Goal: Task Accomplishment & Management: Complete application form

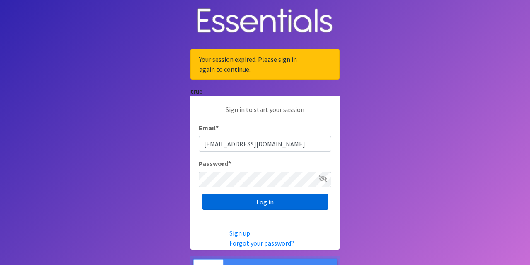
type input "[EMAIL_ADDRESS][DOMAIN_NAME]"
click at [279, 202] on input "Log in" at bounding box center [265, 202] width 126 height 16
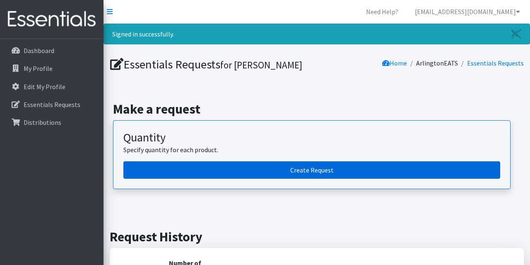
click at [265, 166] on link "Create Request" at bounding box center [311, 169] width 377 height 17
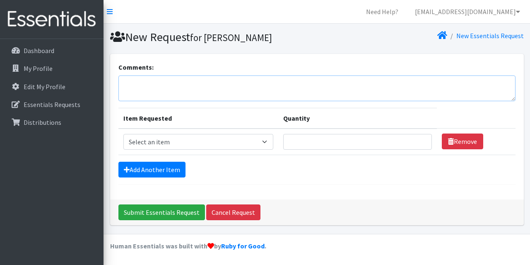
click at [203, 99] on textarea "Comments:" at bounding box center [316, 88] width 397 height 26
type textarea "Any wipes you have would be great too!"
select select "14932"
click option "Preemie" at bounding box center [0, 0] width 0 height 0
click at [312, 140] on input "Quantity" at bounding box center [357, 142] width 149 height 16
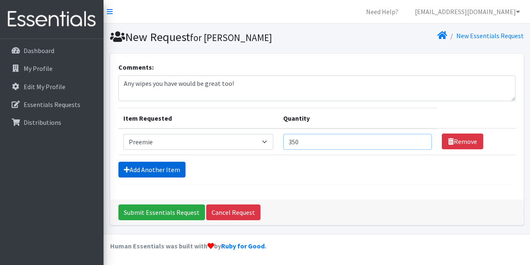
type input "350"
click at [169, 165] on link "Add Another Item" at bounding box center [151, 170] width 67 height 16
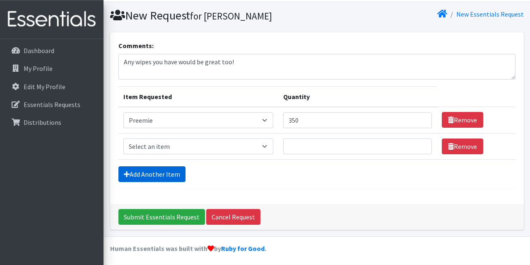
scroll to position [22, 0]
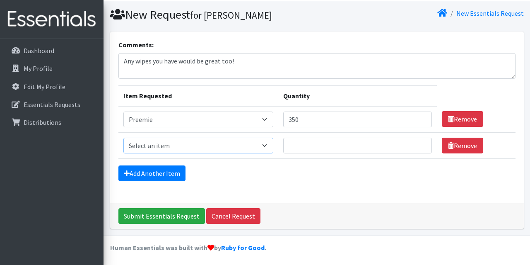
click at [123, 137] on select "Select an item Overnights - L/XL (60-125 lbs) Overnights - S/M (38-65 lbs) Pree…" at bounding box center [198, 145] width 150 height 16
select select "14938"
click option "Size 1" at bounding box center [0, 0] width 0 height 0
click at [307, 141] on input "Quantity" at bounding box center [357, 145] width 149 height 16
click at [332, 148] on input "350" at bounding box center [357, 145] width 149 height 16
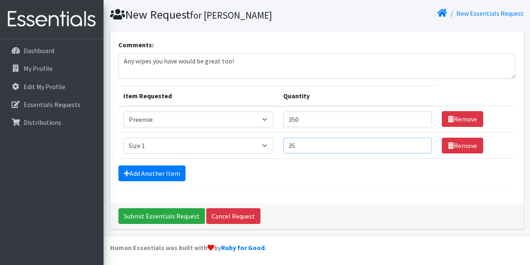
type input "3"
type input "400"
click at [164, 171] on link "Add Another Item" at bounding box center [151, 173] width 67 height 16
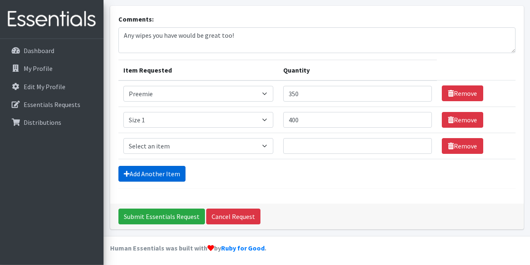
scroll to position [48, 0]
click at [123, 138] on select "Select an item Overnights - L/XL (60-125 lbs) Overnights - S/M (38-65 lbs) Pree…" at bounding box center [198, 146] width 150 height 16
select select "14919"
click option "Size 2" at bounding box center [0, 0] width 0 height 0
click at [312, 145] on input "Quantity" at bounding box center [357, 146] width 149 height 16
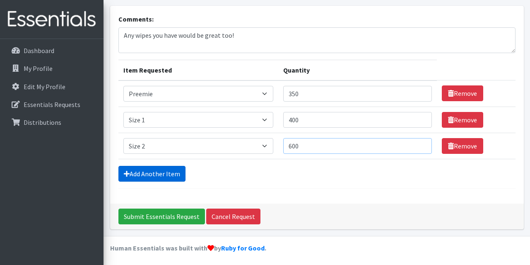
type input "600"
click at [166, 169] on link "Add Another Item" at bounding box center [151, 174] width 67 height 16
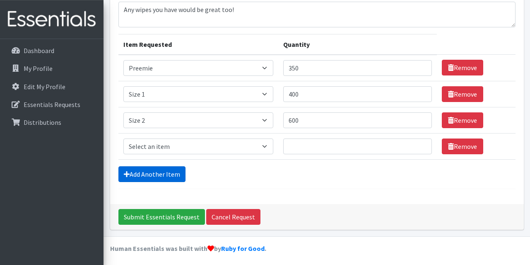
scroll to position [74, 0]
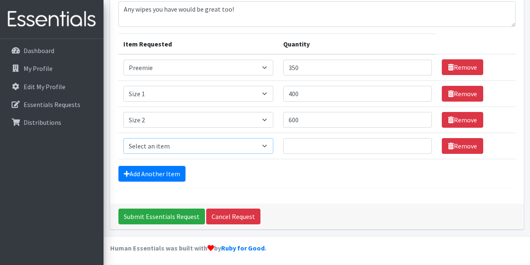
click at [123, 138] on select "Select an item Overnights - L/XL (60-125 lbs) Overnights - S/M (38-65 lbs) Pree…" at bounding box center [198, 146] width 150 height 16
select select "14902"
click option "Size 3" at bounding box center [0, 0] width 0 height 0
click at [327, 149] on input "Quantity" at bounding box center [357, 146] width 149 height 16
type input "4"
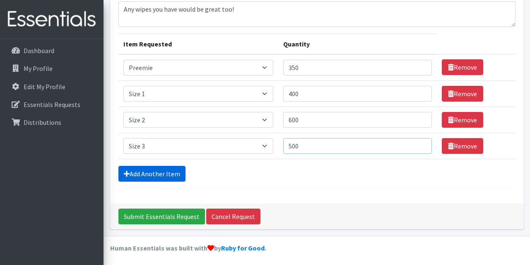
type input "500"
click at [166, 169] on link "Add Another Item" at bounding box center [151, 174] width 67 height 16
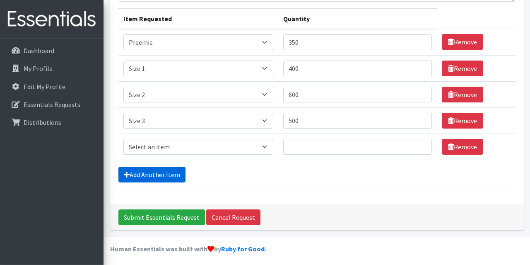
scroll to position [100, 0]
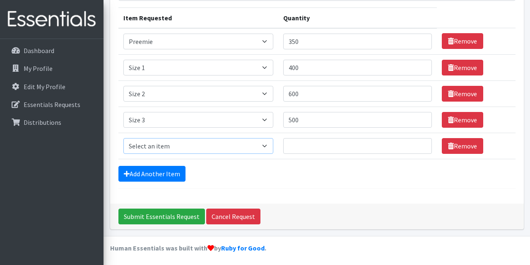
click at [123, 138] on select "Select an item Overnights - L/XL (60-125 lbs) Overnights - S/M (38-65 lbs) Pree…" at bounding box center [198, 146] width 150 height 16
select select "14922"
click option "Size 4" at bounding box center [0, 0] width 0 height 0
click at [313, 142] on input "Quantity" at bounding box center [357, 146] width 149 height 16
type input "800"
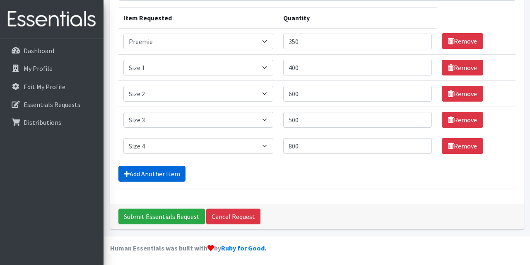
click at [177, 167] on link "Add Another Item" at bounding box center [151, 174] width 67 height 16
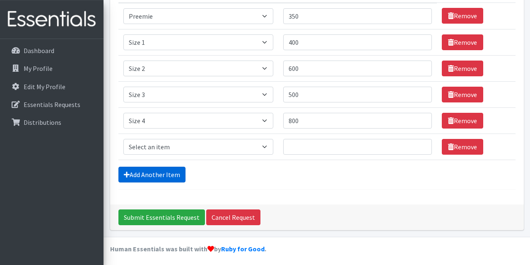
scroll to position [126, 0]
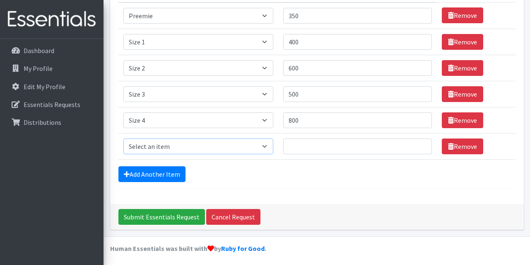
click at [123, 138] on select "Select an item Overnights - L/XL (60-125 lbs) Overnights - S/M (38-65 lbs) Pree…" at bounding box center [198, 146] width 150 height 16
select select "14920"
click option "Size 5" at bounding box center [0, 0] width 0 height 0
click at [304, 143] on input "Quantity" at bounding box center [357, 146] width 149 height 16
type input "1100"
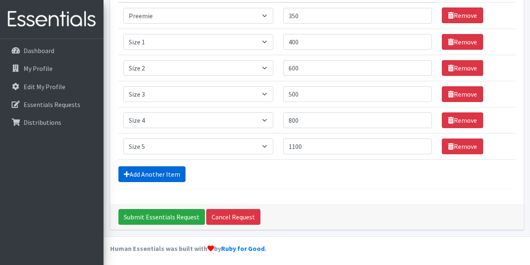
click at [176, 167] on link "Add Another Item" at bounding box center [151, 174] width 67 height 16
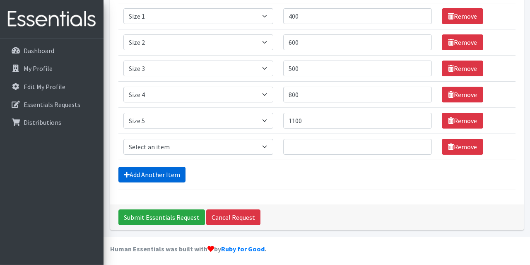
scroll to position [152, 0]
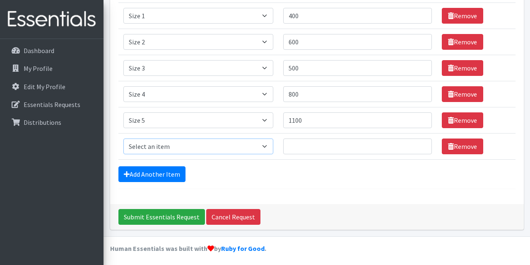
click at [123, 138] on select "Select an item Overnights - L/XL (60-125 lbs) Overnights - S/M (38-65 lbs) Pree…" at bounding box center [198, 146] width 150 height 16
select select "14903"
click option "Size 6" at bounding box center [0, 0] width 0 height 0
click at [304, 146] on input "Quantity" at bounding box center [357, 146] width 149 height 16
type input "1200"
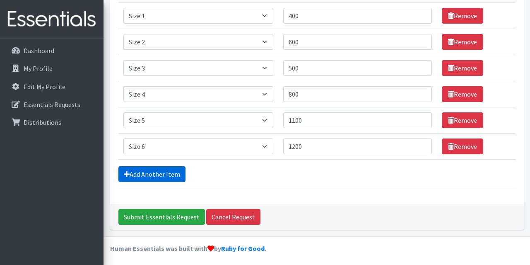
click at [181, 174] on link "Add Another Item" at bounding box center [151, 174] width 67 height 16
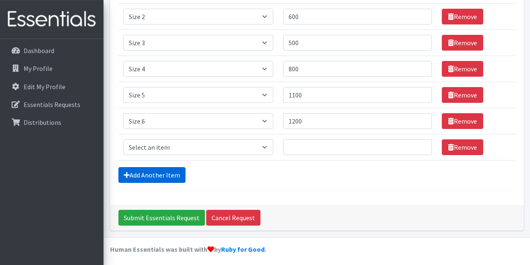
scroll to position [178, 0]
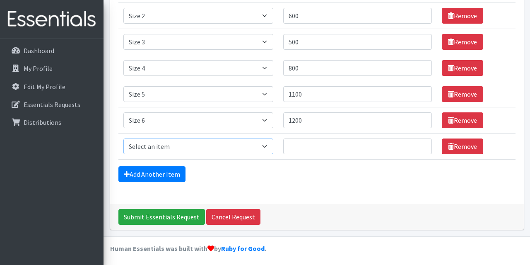
click at [123, 138] on select "Select an item Overnights - L/XL (60-125 lbs) Overnights - S/M (38-65 lbs) Pree…" at bounding box center [198, 146] width 150 height 16
select select "14916"
click option "Size 7" at bounding box center [0, 0] width 0 height 0
click at [333, 142] on input "Quantity" at bounding box center [357, 146] width 149 height 16
type input "500"
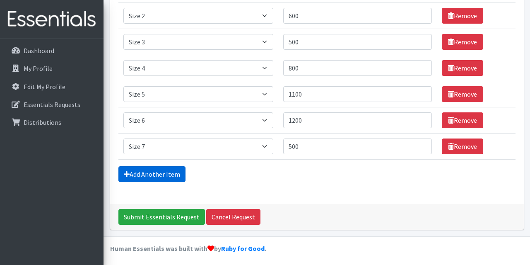
click at [171, 170] on link "Add Another Item" at bounding box center [151, 174] width 67 height 16
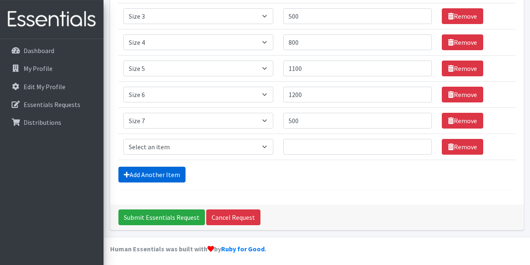
scroll to position [204, 0]
click at [123, 139] on select "Select an item Overnights - L/XL (60-125 lbs) Overnights - S/M (38-65 lbs) Pree…" at bounding box center [198, 147] width 150 height 16
click at [276, 166] on div "Add Another Item" at bounding box center [316, 174] width 397 height 16
click at [123, 139] on select "Select an item Overnights - L/XL (60-125 lbs) Overnights - S/M (38-65 lbs) Pree…" at bounding box center [198, 147] width 150 height 16
click at [225, 147] on select "Select an item Overnights - L/XL (60-125 lbs) Overnights - S/M (38-65 lbs) Pree…" at bounding box center [198, 147] width 150 height 16
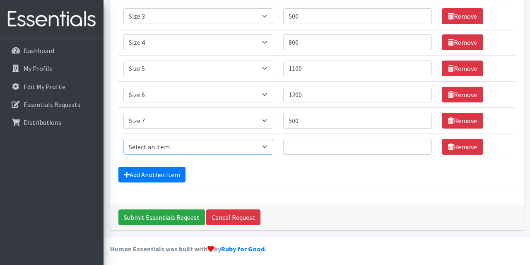
click at [123, 139] on select "Select an item Overnights - L/XL (60-125 lbs) Overnights - S/M (38-65 lbs) Pree…" at bounding box center [198, 147] width 150 height 16
select select "14948"
click option "Unisex Pull-Ups 2T-3T" at bounding box center [0, 0] width 0 height 0
click at [301, 135] on td "Quantity" at bounding box center [357, 146] width 159 height 26
click at [304, 140] on input "Quantity" at bounding box center [357, 147] width 149 height 16
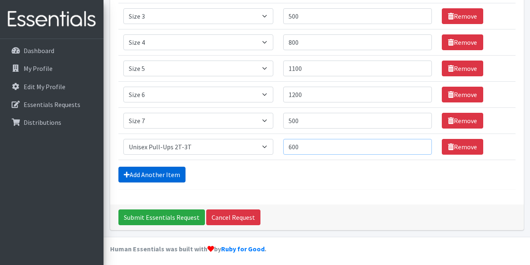
type input "600"
click at [171, 172] on link "Add Another Item" at bounding box center [151, 174] width 67 height 16
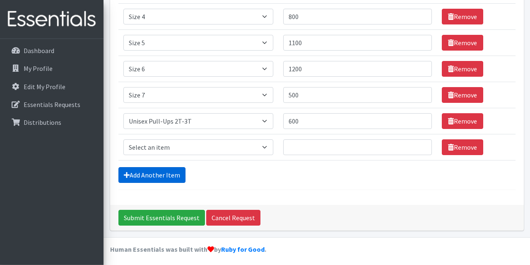
scroll to position [230, 0]
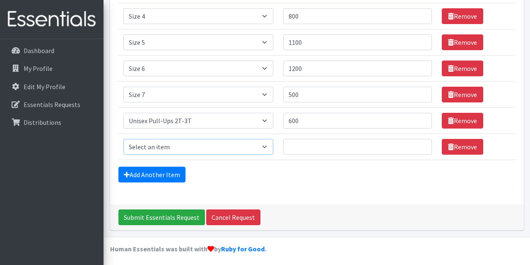
click at [123, 139] on select "Select an item Overnights - L/XL (60-125 lbs) Overnights - S/M (38-65 lbs) Pree…" at bounding box center [198, 147] width 150 height 16
select select "15085"
click option "Unisex Pull-Ups 3t-4T" at bounding box center [0, 0] width 0 height 0
click at [336, 146] on input "Quantity" at bounding box center [357, 147] width 149 height 16
type input "600"
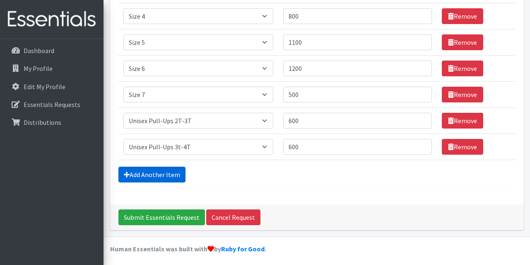
click at [172, 171] on link "Add Another Item" at bounding box center [151, 174] width 67 height 16
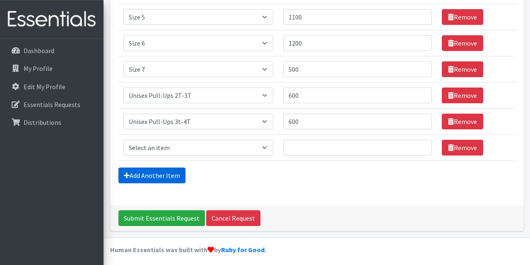
scroll to position [256, 0]
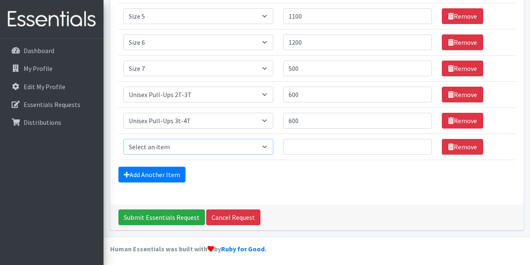
click at [123, 139] on select "Select an item Overnights - L/XL (60-125 lbs) Overnights - S/M (38-65 lbs) Pree…" at bounding box center [198, 147] width 150 height 16
select select "15010"
click option "Unisex Pull-Ups 4T-5T" at bounding box center [0, 0] width 0 height 0
click at [326, 145] on input "Quantity" at bounding box center [357, 147] width 149 height 16
type input "600"
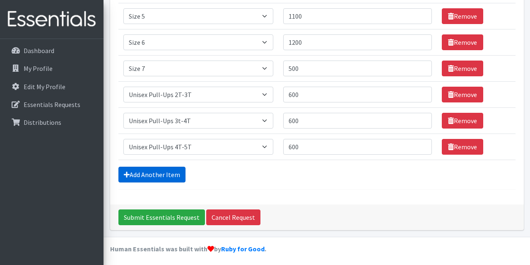
click at [170, 174] on link "Add Another Item" at bounding box center [151, 174] width 67 height 16
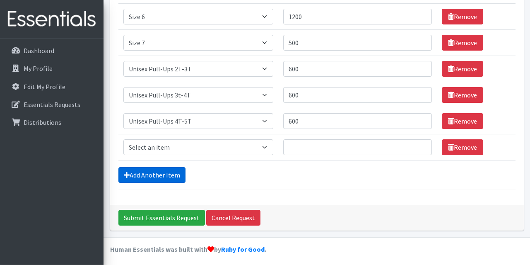
scroll to position [282, 0]
click at [123, 139] on select "Select an item Overnights - L/XL (60-125 lbs) Overnights - S/M (38-65 lbs) Pree…" at bounding box center [198, 147] width 150 height 16
select select "15009"
click option "Unisex Pull-Ups 5T-6T" at bounding box center [0, 0] width 0 height 0
click at [320, 147] on input "Quantity" at bounding box center [357, 147] width 149 height 16
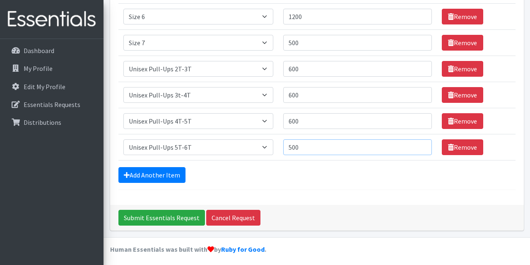
type input "500"
click at [291, 167] on div "Add Another Item" at bounding box center [316, 175] width 397 height 16
click at [179, 211] on input "Submit Essentials Request" at bounding box center [161, 218] width 87 height 16
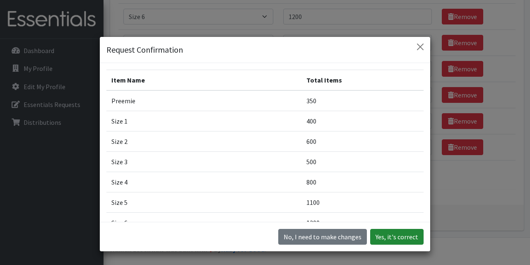
click at [393, 239] on button "Yes, it's correct" at bounding box center [396, 237] width 53 height 16
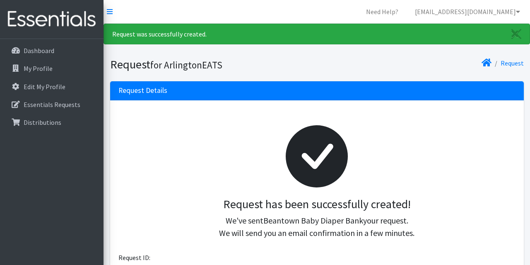
click at [202, 160] on div at bounding box center [317, 156] width 384 height 82
